Goal: Information Seeking & Learning: Learn about a topic

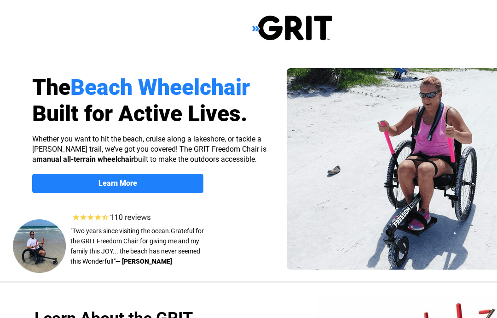
select select "US"
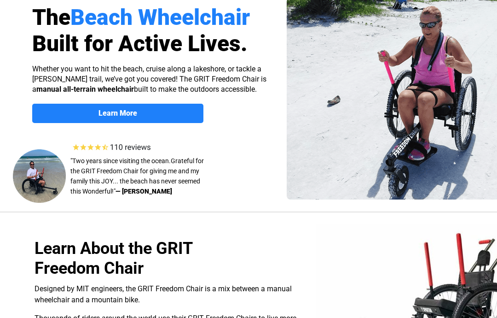
scroll to position [65, 0]
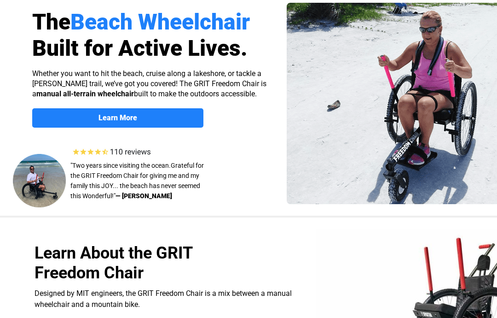
click at [131, 150] on img at bounding box center [114, 152] width 88 height 12
click at [129, 150] on img at bounding box center [114, 152] width 88 height 12
click at [105, 149] on img at bounding box center [114, 152] width 88 height 12
click at [144, 151] on img at bounding box center [114, 152] width 88 height 12
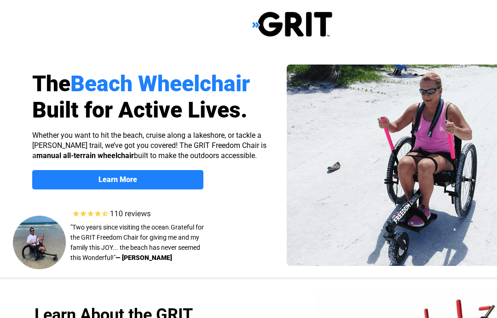
scroll to position [0, 0]
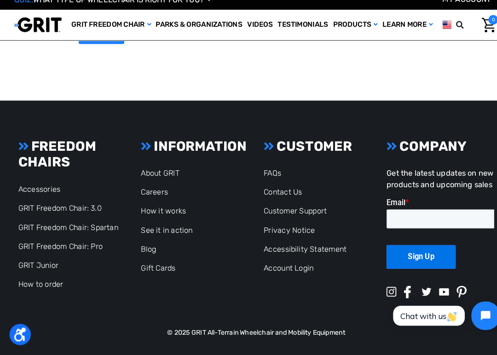
scroll to position [1917, 0]
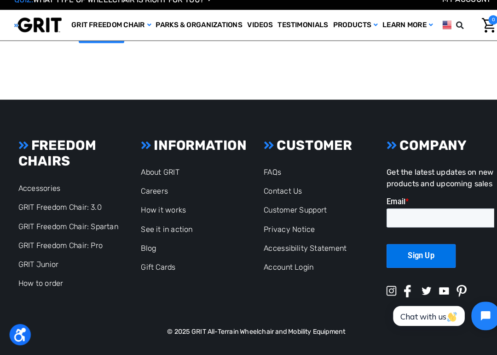
click at [168, 236] on link "See it in action" at bounding box center [162, 232] width 50 height 9
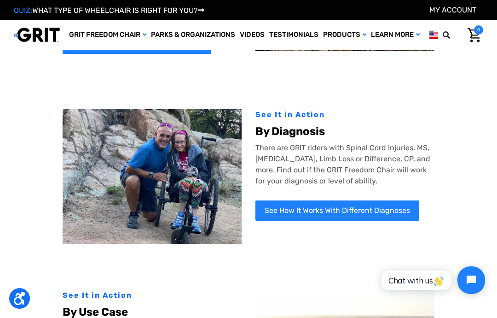
click at [349, 205] on link "See How It Works With Different Diagnoses" at bounding box center [338, 210] width 164 height 20
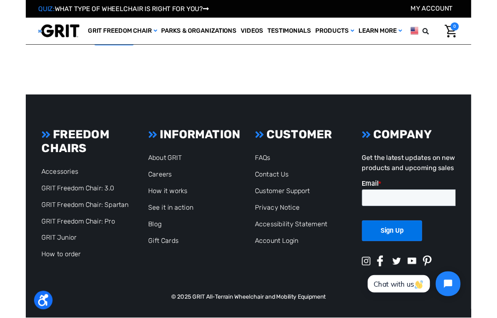
scroll to position [1402, 0]
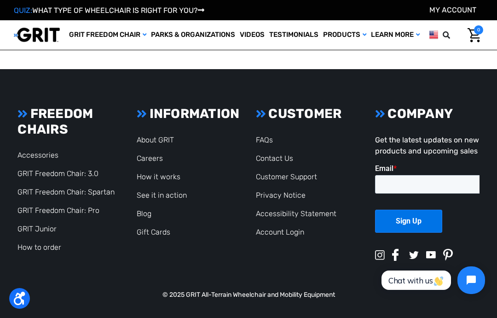
click at [50, 248] on link "How to order" at bounding box center [40, 247] width 44 height 9
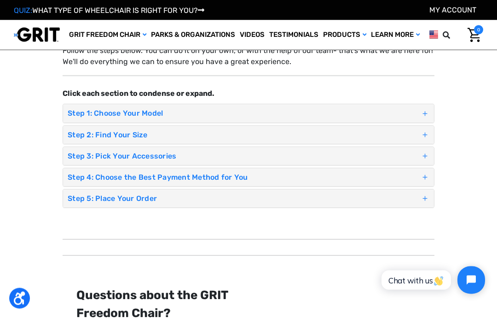
scroll to position [50, 0]
click at [425, 114] on span at bounding box center [425, 114] width 9 height 13
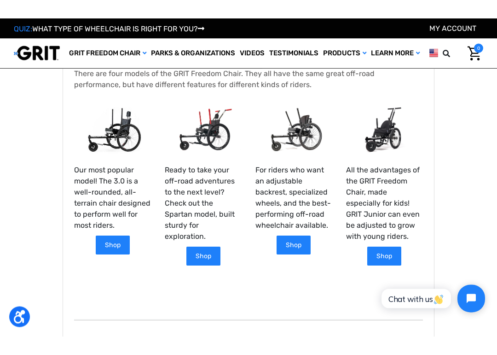
scroll to position [161, 0]
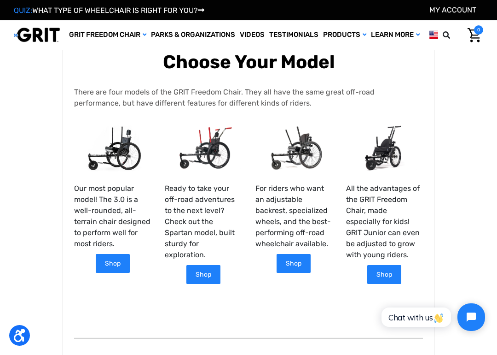
click at [119, 260] on link "Shop" at bounding box center [113, 263] width 34 height 19
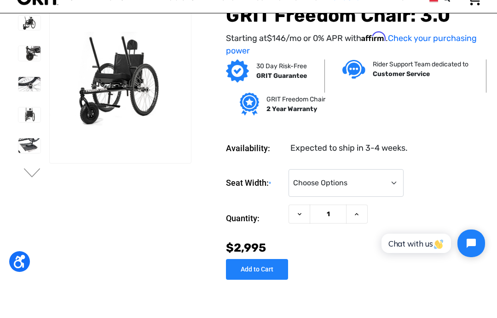
scroll to position [37, 0]
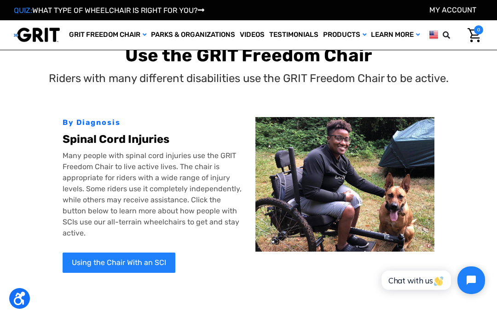
click at [249, 36] on link "Videos" at bounding box center [252, 34] width 29 height 29
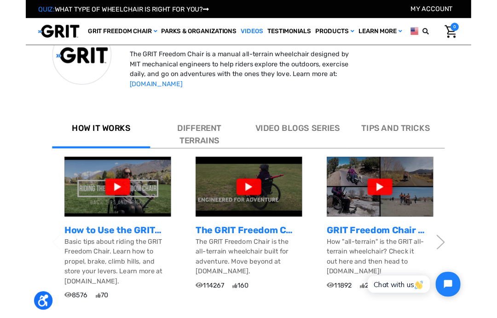
scroll to position [266, 0]
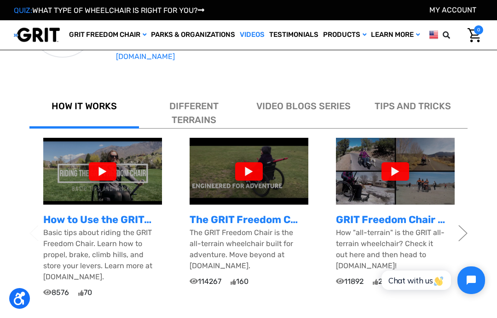
click at [399, 170] on div at bounding box center [396, 171] width 28 height 18
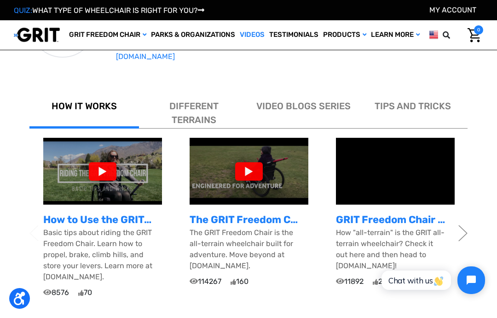
click at [106, 170] on div at bounding box center [103, 171] width 28 height 18
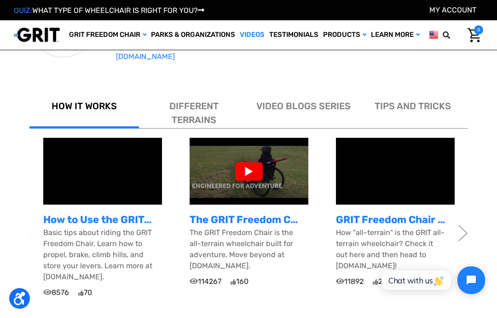
click at [256, 169] on div at bounding box center [249, 171] width 28 height 18
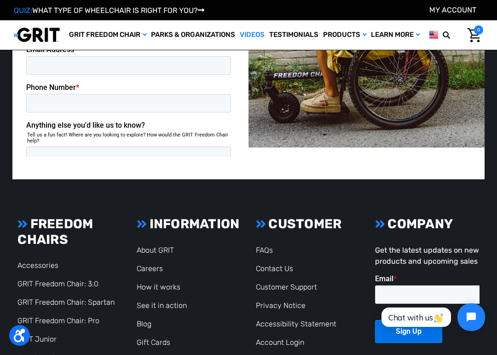
scroll to position [1346, 0]
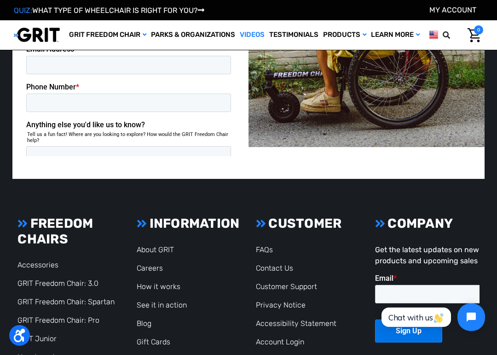
click at [100, 297] on link "GRIT Freedom Chair: Spartan" at bounding box center [66, 301] width 97 height 9
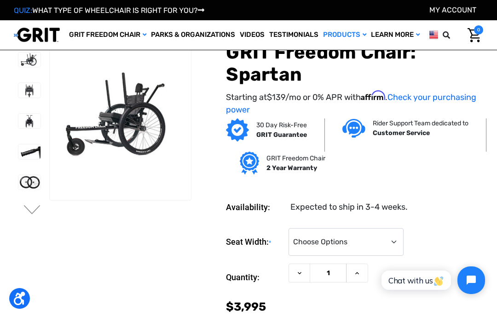
click at [27, 148] on img at bounding box center [29, 151] width 22 height 15
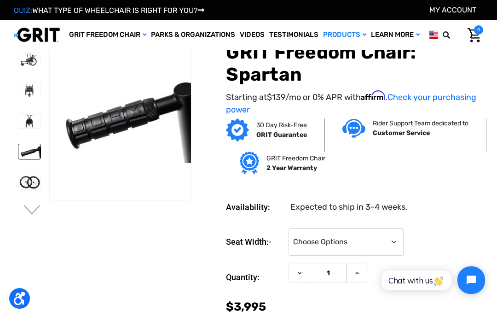
click at [18, 120] on img at bounding box center [29, 121] width 22 height 15
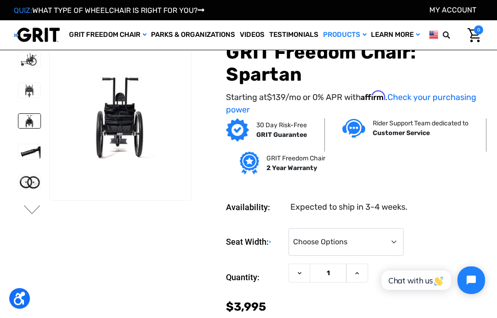
click at [18, 180] on img at bounding box center [29, 182] width 22 height 15
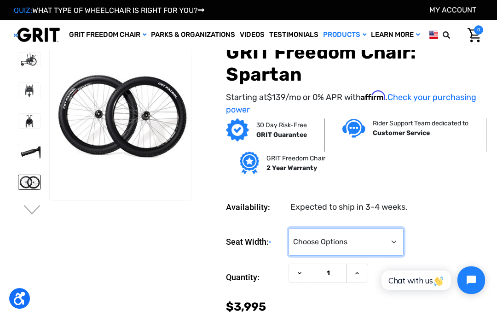
click at [392, 240] on select "Choose Options 16" 18" 20"" at bounding box center [346, 242] width 115 height 28
click at [36, 205] on button "Next" at bounding box center [32, 210] width 19 height 11
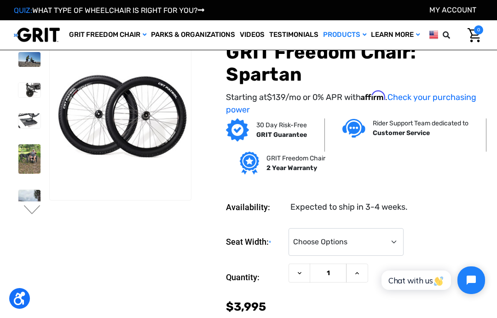
click at [20, 154] on img at bounding box center [29, 158] width 22 height 29
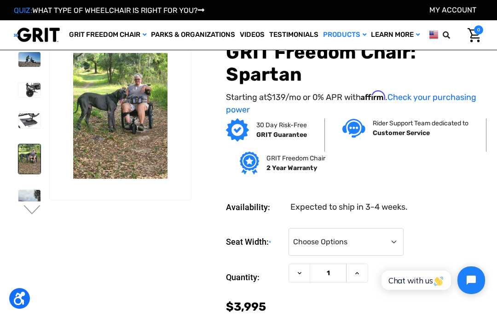
click at [41, 207] on button "Next" at bounding box center [32, 210] width 19 height 11
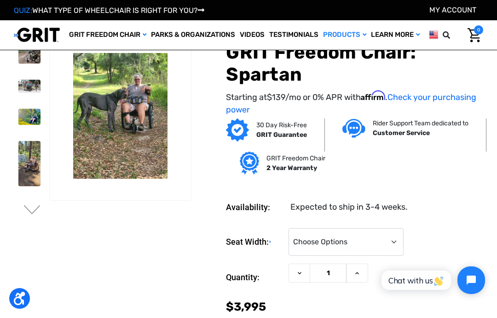
click at [26, 161] on img at bounding box center [29, 163] width 22 height 45
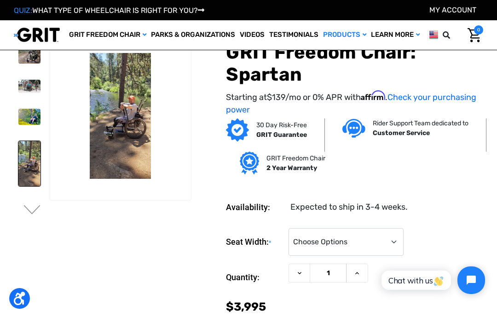
click at [18, 155] on img at bounding box center [29, 163] width 22 height 45
click at [22, 193] on div at bounding box center [29, 2] width 30 height 522
click at [18, 115] on img at bounding box center [29, 117] width 22 height 17
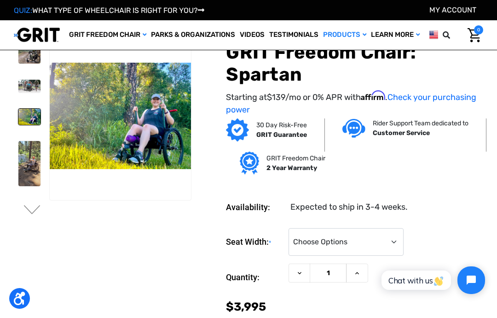
click at [0, 0] on link "Canes" at bounding box center [0, 0] width 0 height 0
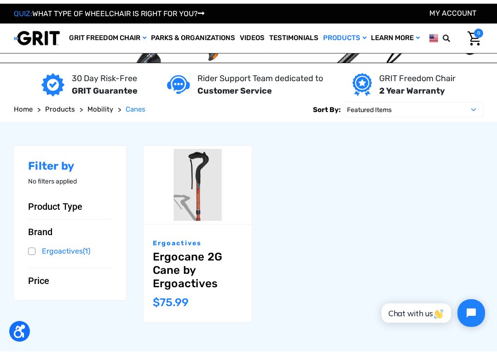
scroll to position [17, 0]
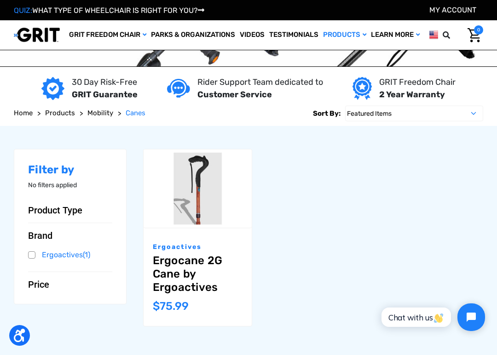
click at [186, 271] on link "Ergocane 2G Cane by Ergoactives" at bounding box center [198, 274] width 90 height 40
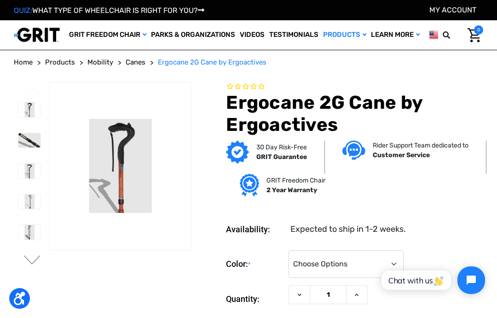
click at [24, 178] on img at bounding box center [29, 171] width 22 height 15
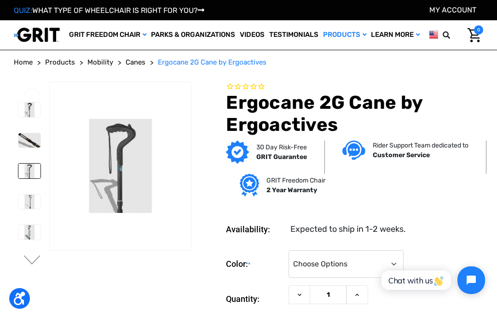
click at [19, 209] on img at bounding box center [29, 201] width 22 height 15
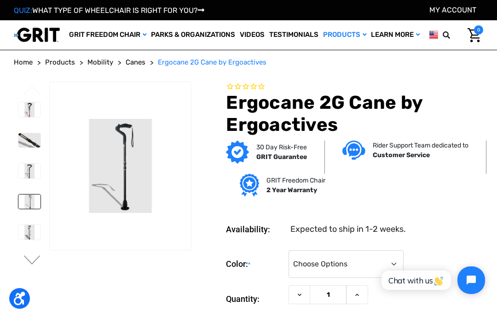
click at [23, 240] on img at bounding box center [29, 232] width 22 height 15
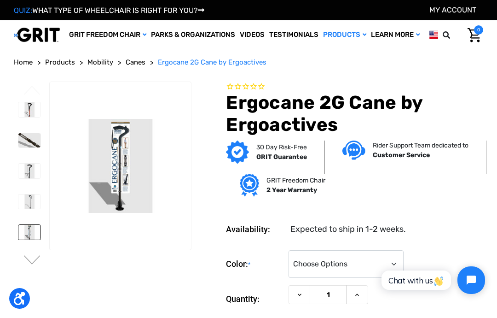
click at [36, 266] on button "Next" at bounding box center [32, 260] width 19 height 11
click at [37, 266] on button "Next" at bounding box center [32, 260] width 19 height 11
click at [101, 66] on span "Mobility" at bounding box center [101, 62] width 26 height 8
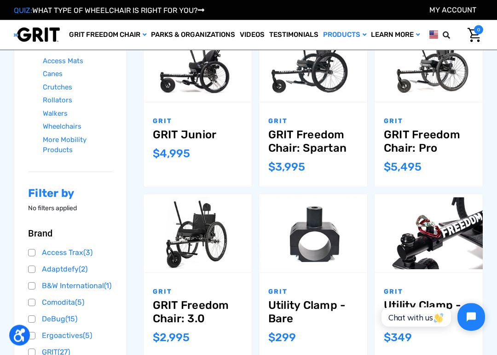
scroll to position [142, 0]
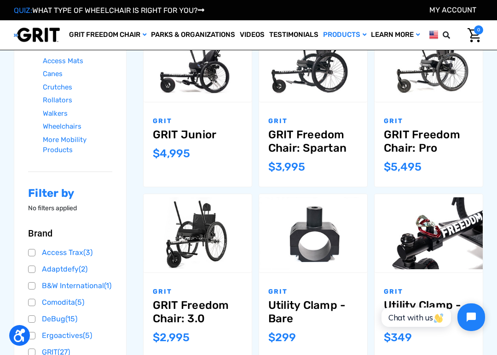
click at [186, 311] on link "GRIT Freedom Chair: 3.0" at bounding box center [198, 311] width 90 height 27
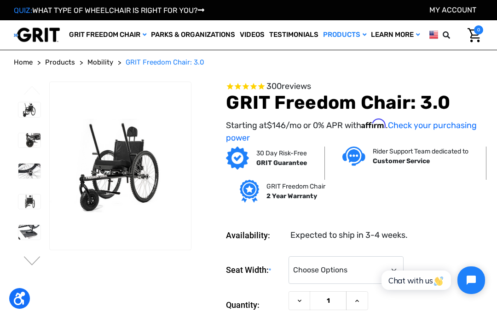
click at [38, 267] on button "Next" at bounding box center [32, 261] width 19 height 11
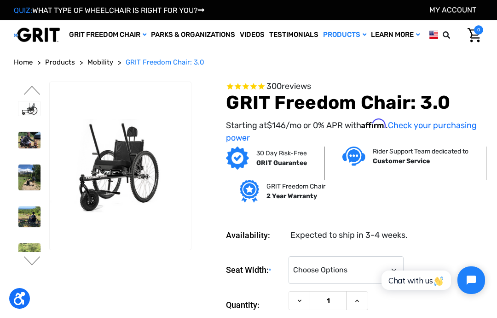
click at [22, 190] on img at bounding box center [29, 176] width 22 height 25
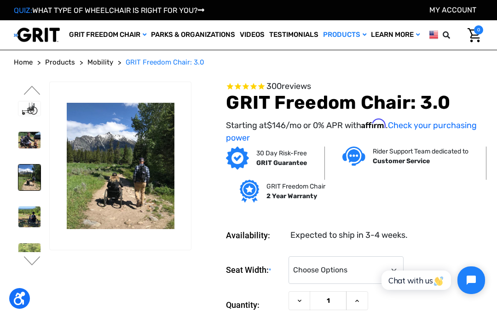
click at [18, 190] on img at bounding box center [29, 176] width 22 height 25
click at [20, 148] on img at bounding box center [29, 140] width 22 height 17
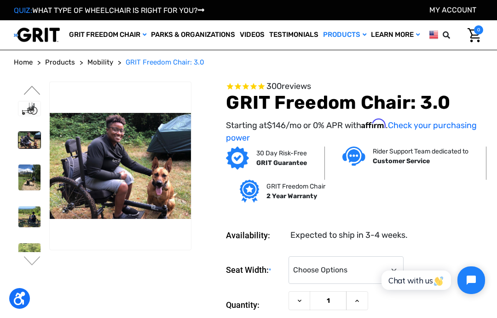
click at [34, 267] on button "Next" at bounding box center [32, 261] width 19 height 11
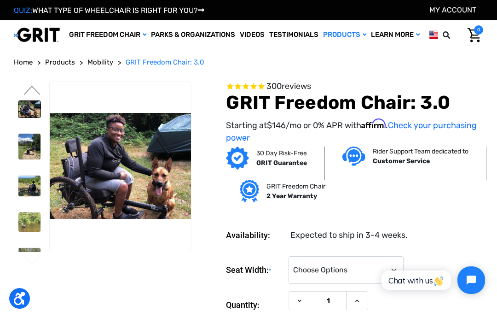
click at [38, 107] on ul "Previous" at bounding box center [31, 175] width 35 height 187
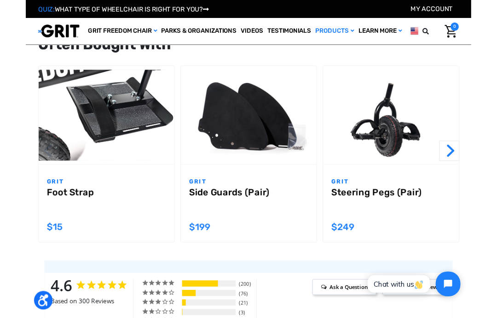
scroll to position [804, 0]
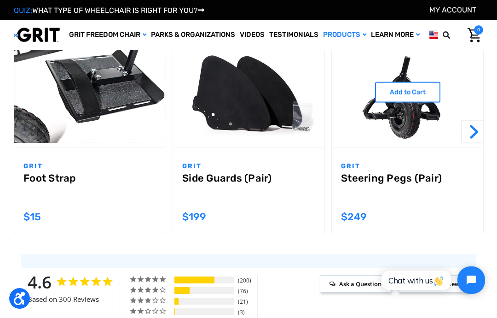
click at [382, 176] on link "Steering Pegs (Pair)" at bounding box center [407, 188] width 133 height 33
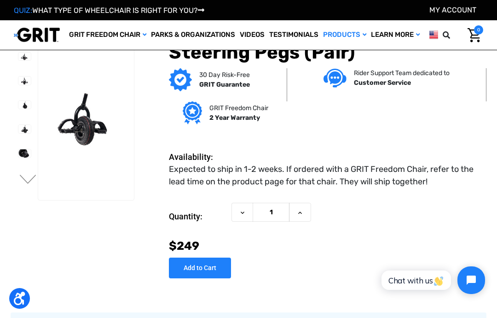
click at [18, 106] on img at bounding box center [24, 105] width 12 height 8
click at [18, 127] on img at bounding box center [24, 129] width 12 height 8
click at [18, 151] on img at bounding box center [24, 153] width 12 height 8
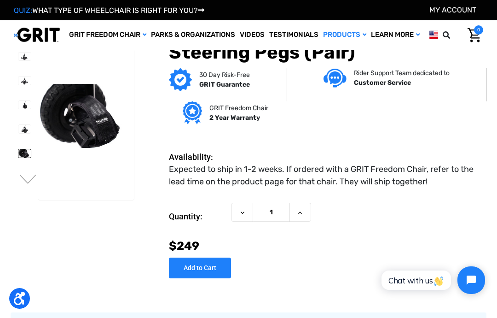
click at [30, 182] on button "Next" at bounding box center [27, 180] width 19 height 11
click at [18, 147] on li at bounding box center [24, 154] width 21 height 18
click at [18, 154] on link at bounding box center [24, 153] width 13 height 9
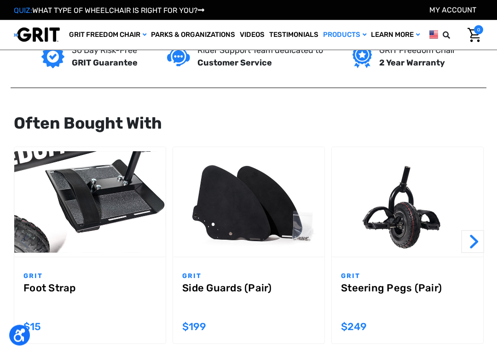
scroll to position [694, 0]
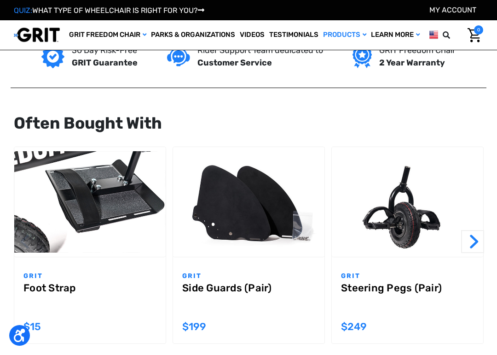
click at [197, 276] on p "GRIT" at bounding box center [248, 276] width 133 height 10
click at [231, 286] on link "Side Guards (Pair)" at bounding box center [248, 298] width 133 height 33
click at [197, 257] on div "GRIT Side Guards (Pair) MSRP: Was: Now: $199" at bounding box center [249, 300] width 152 height 86
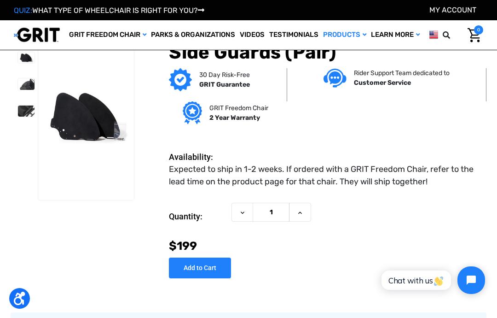
click at [30, 105] on img at bounding box center [26, 110] width 17 height 11
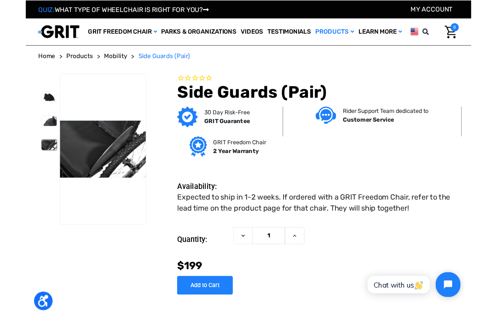
scroll to position [37, 0]
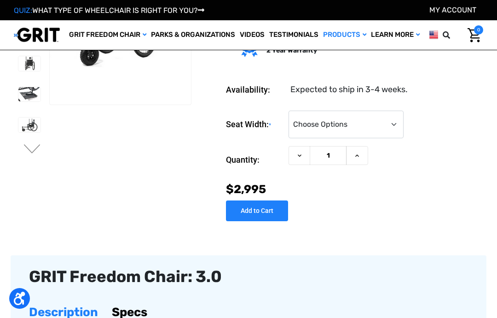
scroll to position [90, 0]
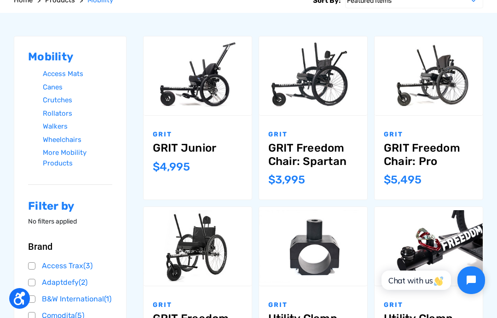
click at [180, 155] on link "GRIT Junior" at bounding box center [198, 147] width 90 height 13
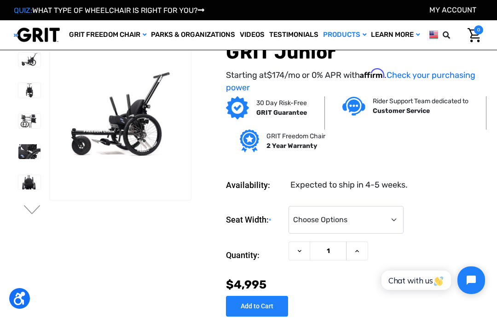
click at [18, 149] on img at bounding box center [29, 151] width 22 height 15
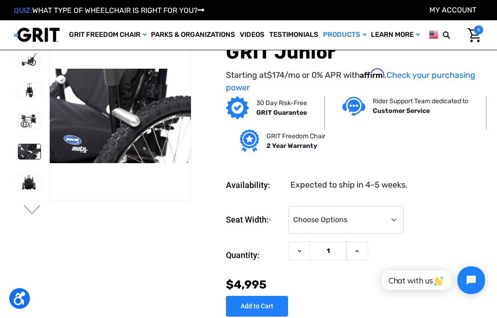
click at [19, 122] on img at bounding box center [29, 121] width 22 height 15
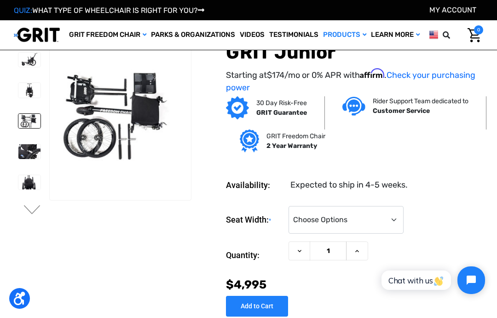
click at [24, 84] on img at bounding box center [29, 90] width 22 height 15
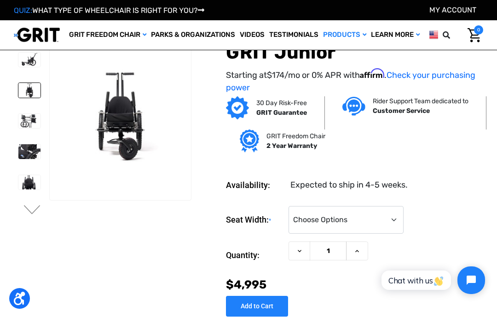
click at [18, 94] on img at bounding box center [29, 90] width 22 height 15
click at [0, 0] on link "Rollators" at bounding box center [0, 0] width 0 height 0
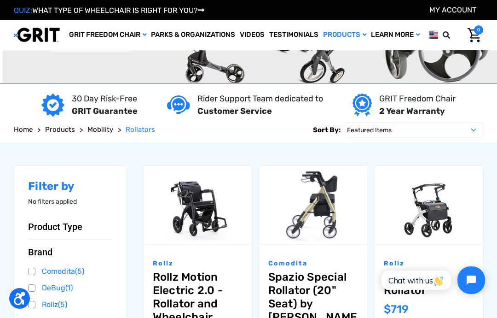
click at [0, 0] on link "Wheelchairs" at bounding box center [0, 0] width 0 height 0
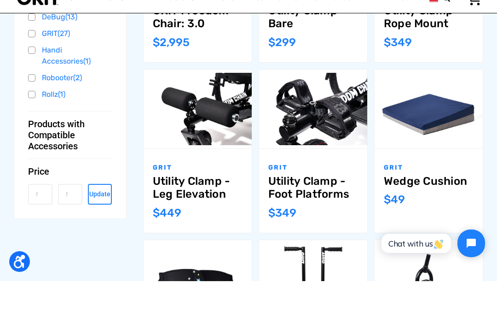
scroll to position [437, 0]
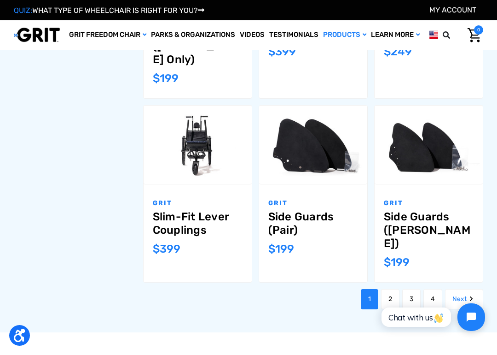
click at [462, 289] on link "Next" at bounding box center [464, 299] width 38 height 20
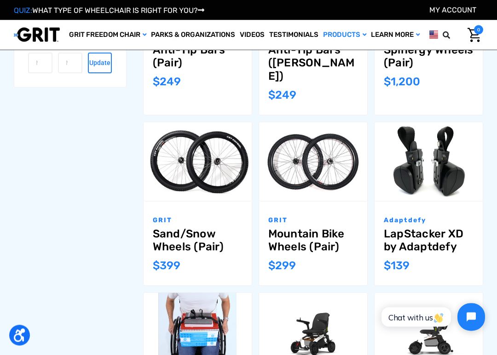
scroll to position [568, 0]
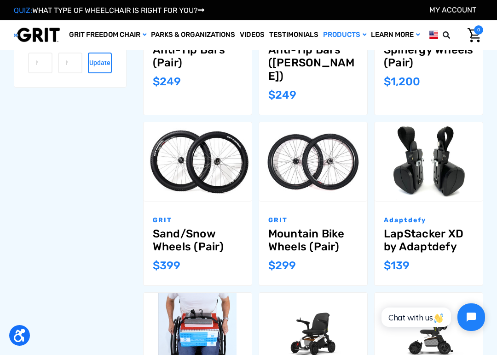
click at [203, 227] on link "Sand/Snow Wheels (Pair)" at bounding box center [198, 240] width 90 height 27
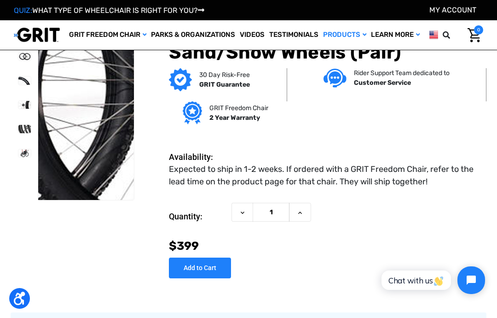
click at [18, 129] on img at bounding box center [24, 129] width 12 height 8
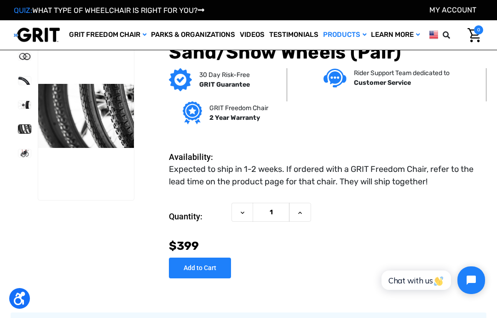
click at [18, 104] on img at bounding box center [24, 105] width 12 height 8
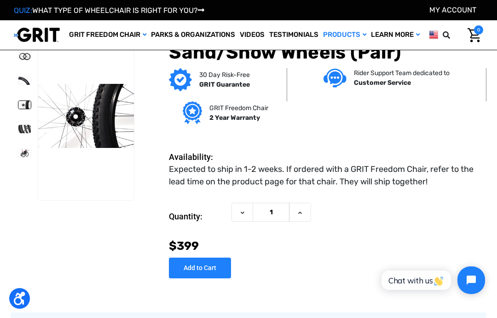
click at [148, 87] on div "30 Day Risk-Free GRIT Guarantee Rider Support Team dedicated to Customer Servic…" at bounding box center [312, 101] width 349 height 66
click at [251, 31] on link "Videos" at bounding box center [252, 34] width 29 height 29
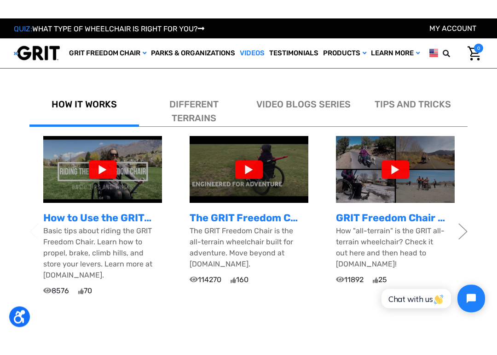
scroll to position [250, 0]
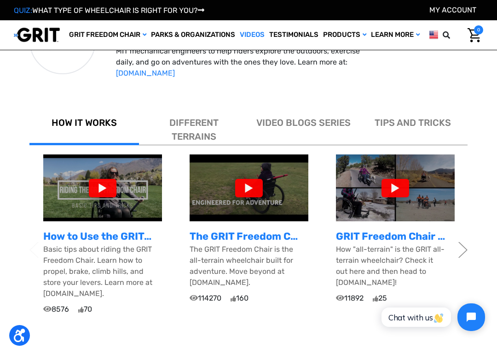
click at [107, 191] on div at bounding box center [103, 188] width 28 height 18
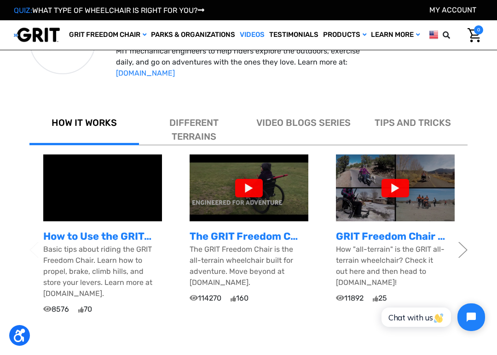
click at [239, 195] on div at bounding box center [249, 188] width 28 height 18
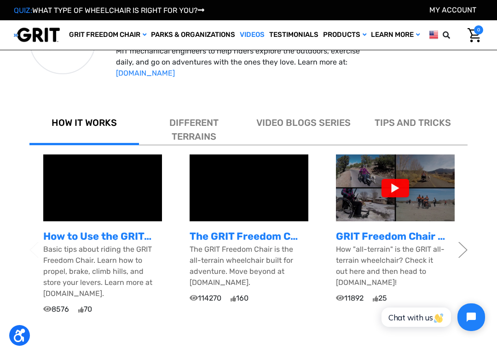
click at [387, 189] on div at bounding box center [396, 188] width 28 height 18
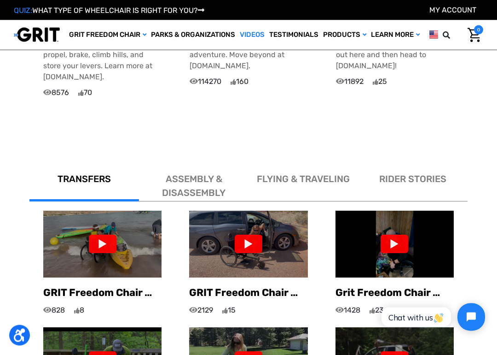
scroll to position [472, 0]
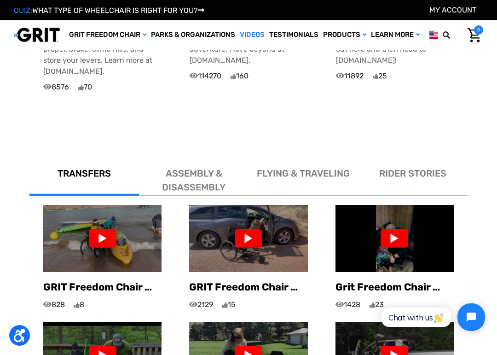
click at [102, 229] on div at bounding box center [103, 238] width 28 height 18
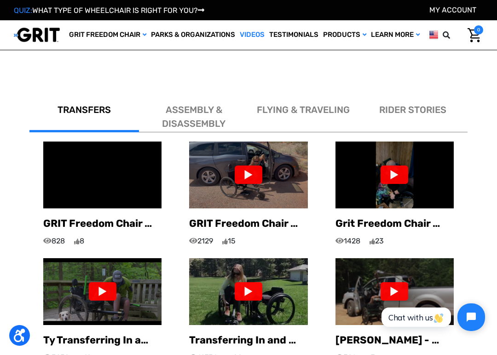
scroll to position [538, 0]
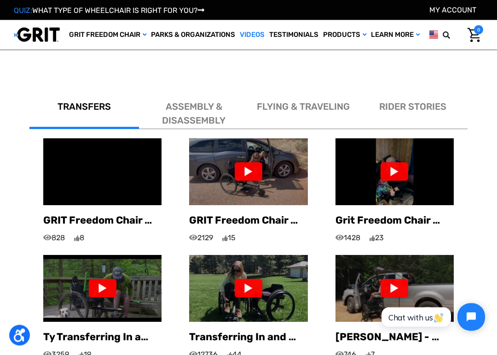
click at [234, 150] on img at bounding box center [248, 172] width 118 height 67
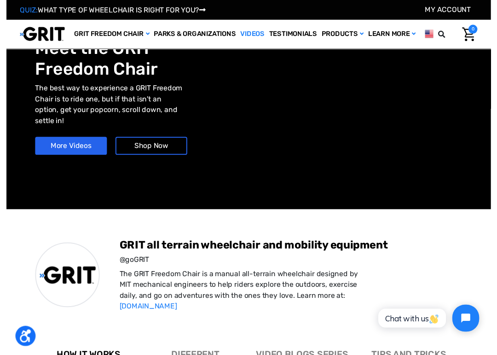
scroll to position [536, 0]
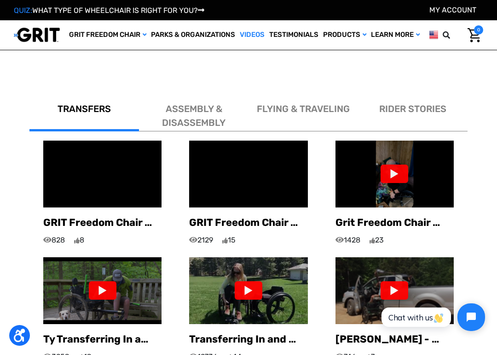
click at [381, 152] on img at bounding box center [395, 173] width 118 height 67
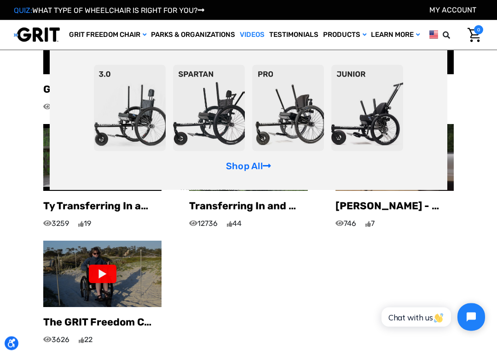
scroll to position [669, 0]
